Goal: Navigation & Orientation: Find specific page/section

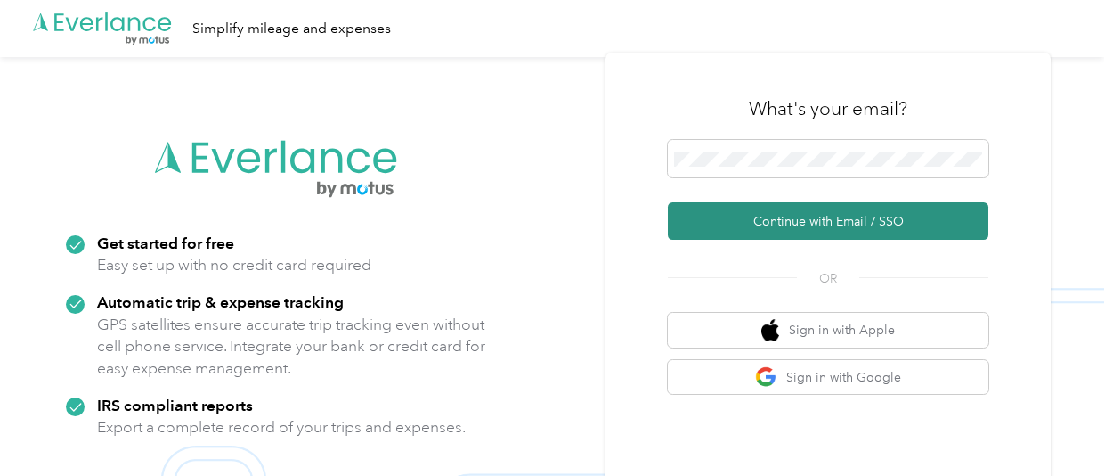
click at [819, 224] on button "Continue with Email / SSO" at bounding box center [828, 220] width 321 height 37
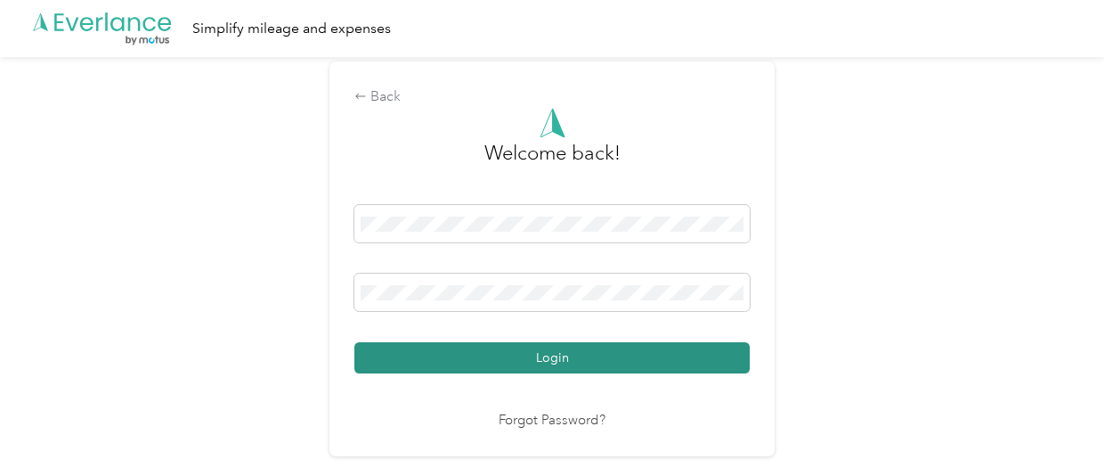
click at [673, 363] on button "Login" at bounding box center [551, 357] width 395 height 31
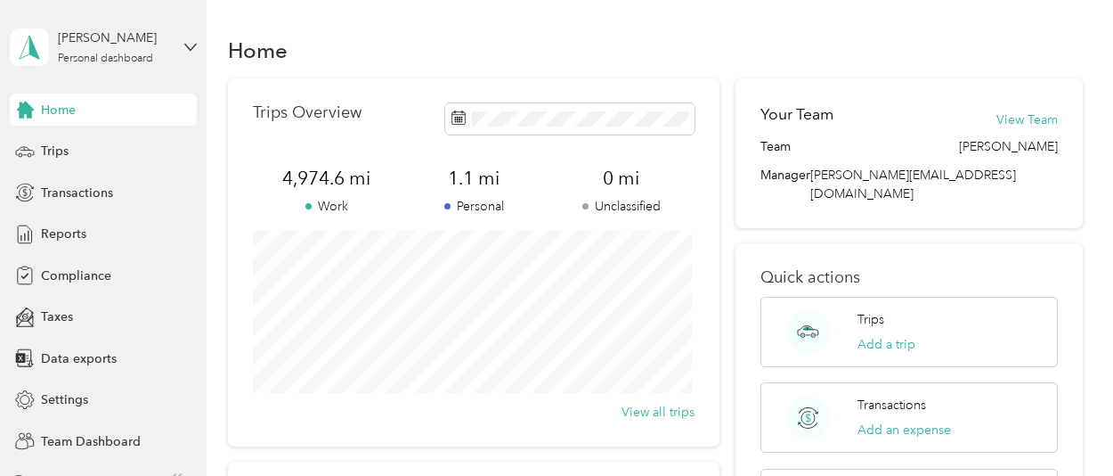
click at [715, 17] on div "Home Trips Overview 4,974.6 mi Work 1.1 mi Personal 0 mi Unclassified View all …" at bounding box center [656, 444] width 898 height 889
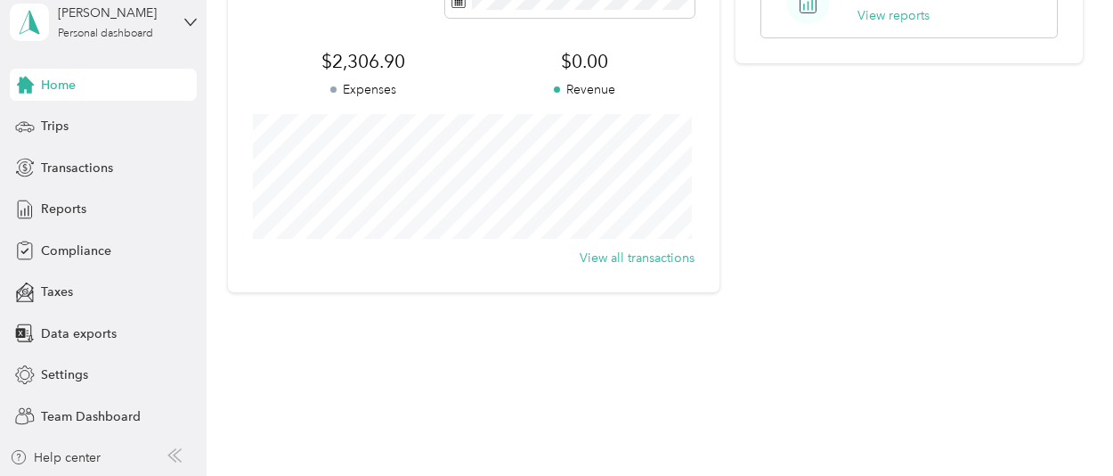
scroll to position [412, 0]
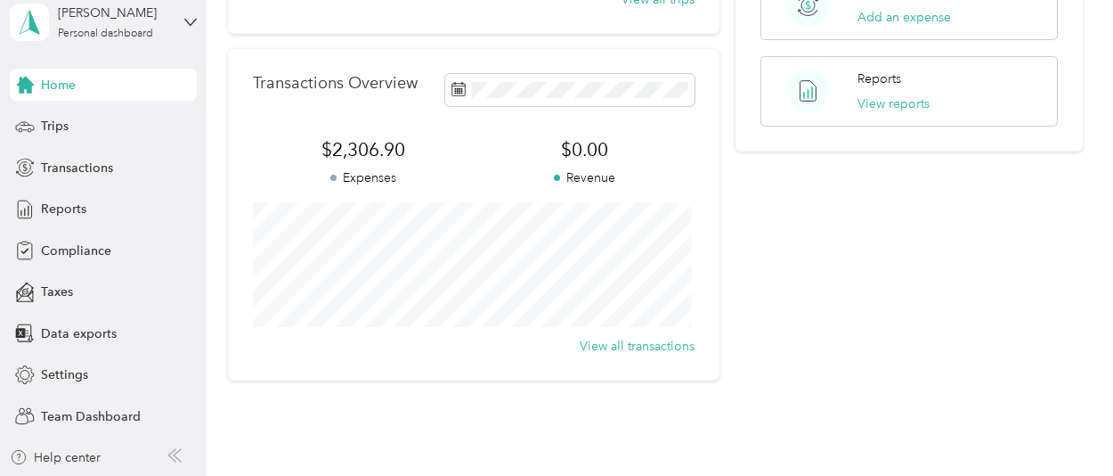
click at [78, 446] on aside "[PERSON_NAME] Personal dashboard Home Trips Transactions Reports Compliance Tax…" at bounding box center [103, 238] width 207 height 476
click at [75, 460] on div "Help center" at bounding box center [55, 457] width 91 height 19
